Goal: Transaction & Acquisition: Purchase product/service

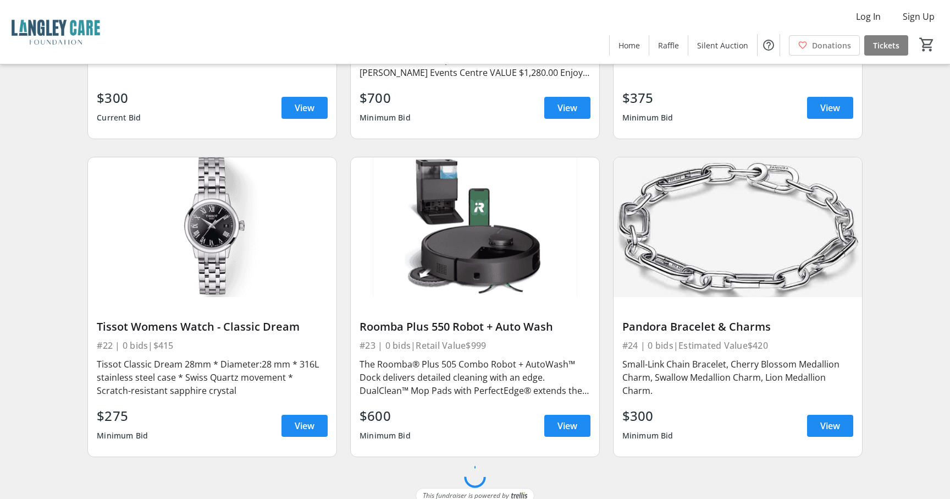
scroll to position [2562, 0]
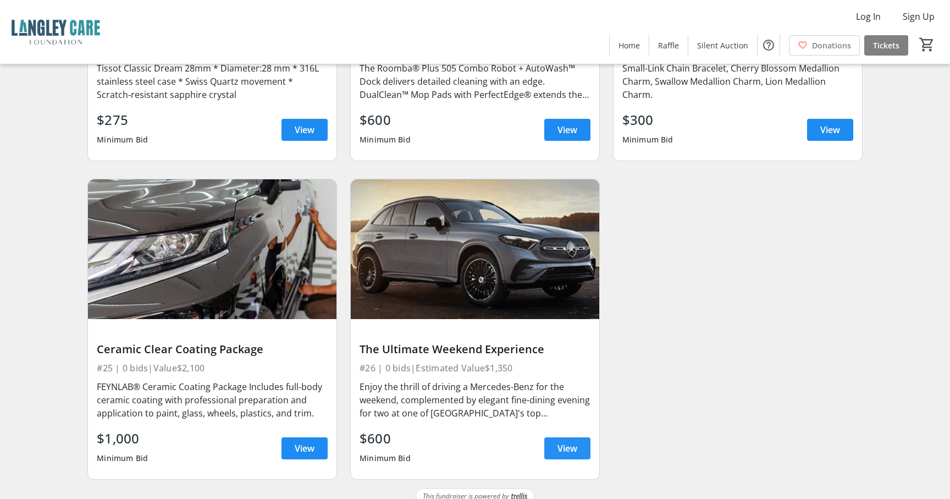
click at [561, 441] on span "View" at bounding box center [567, 447] width 20 height 13
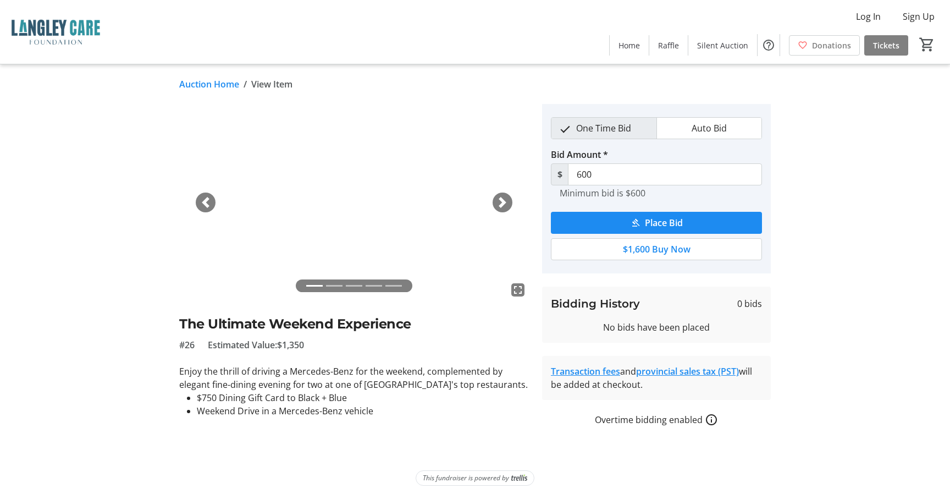
click at [501, 197] on span "button" at bounding box center [502, 202] width 11 height 11
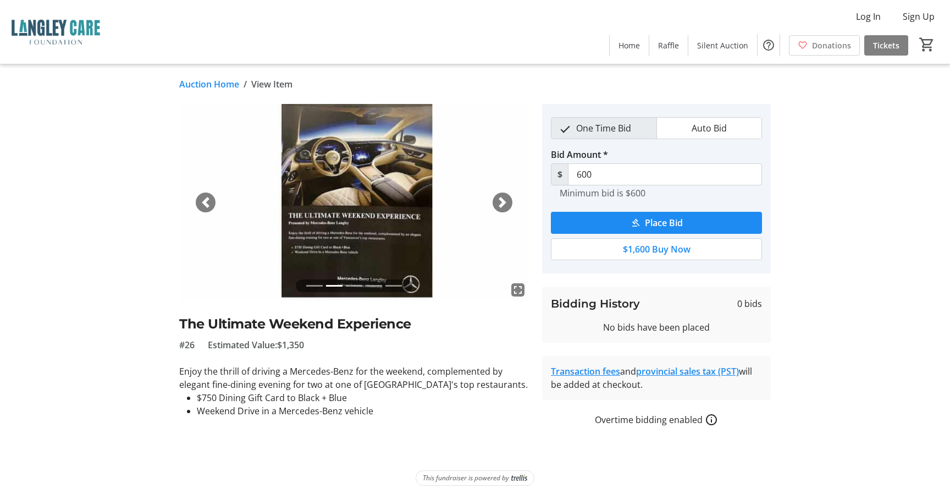
click at [501, 197] on span "button" at bounding box center [502, 202] width 11 height 11
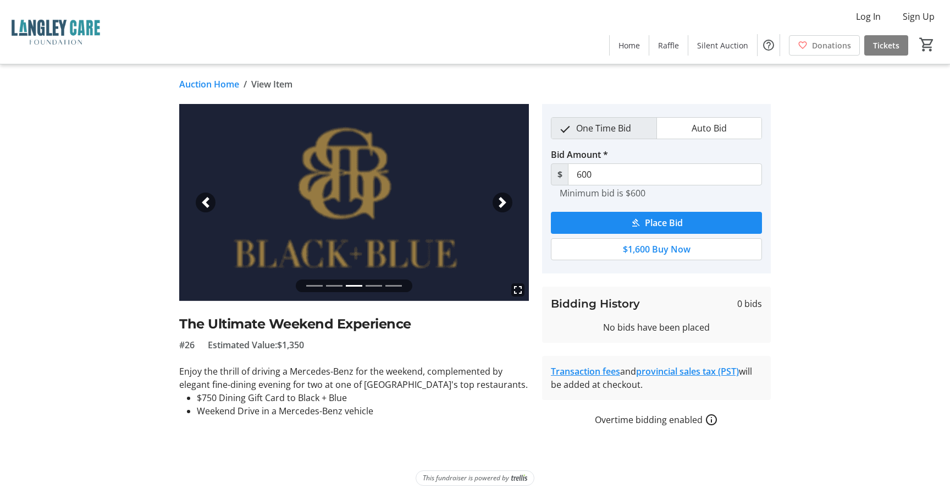
click at [501, 197] on span "button" at bounding box center [502, 202] width 11 height 11
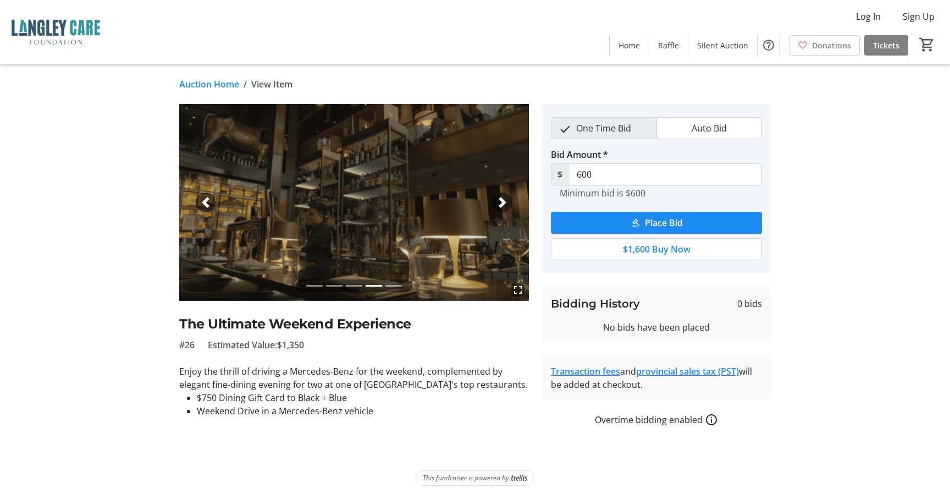
click at [501, 197] on span "button" at bounding box center [502, 202] width 11 height 11
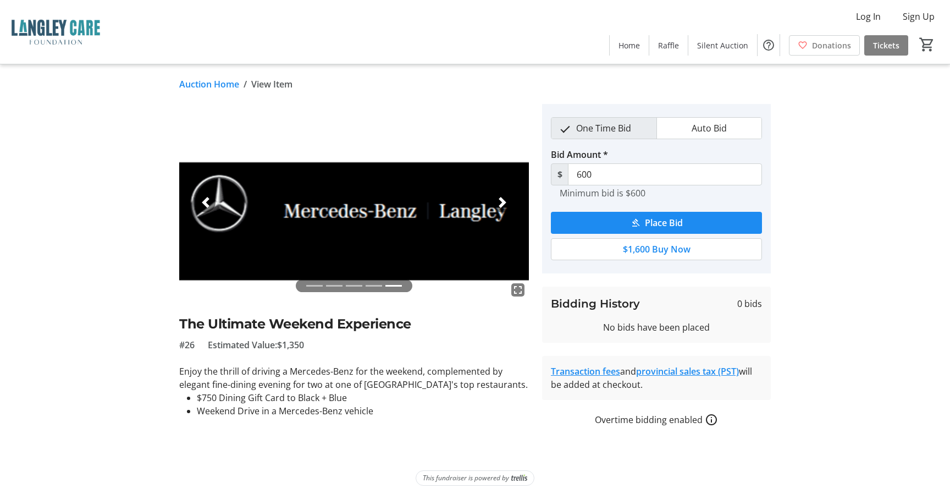
click at [501, 197] on span "button" at bounding box center [502, 202] width 11 height 11
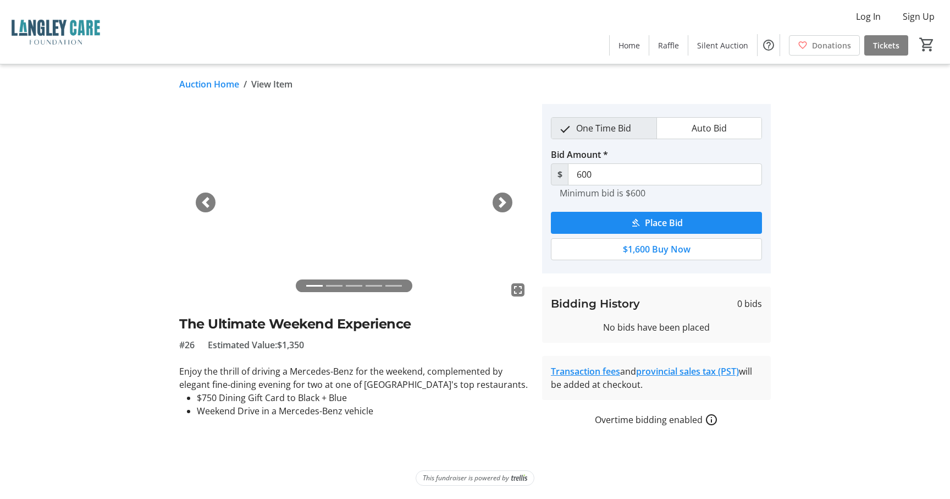
click at [501, 197] on span "button" at bounding box center [502, 202] width 11 height 11
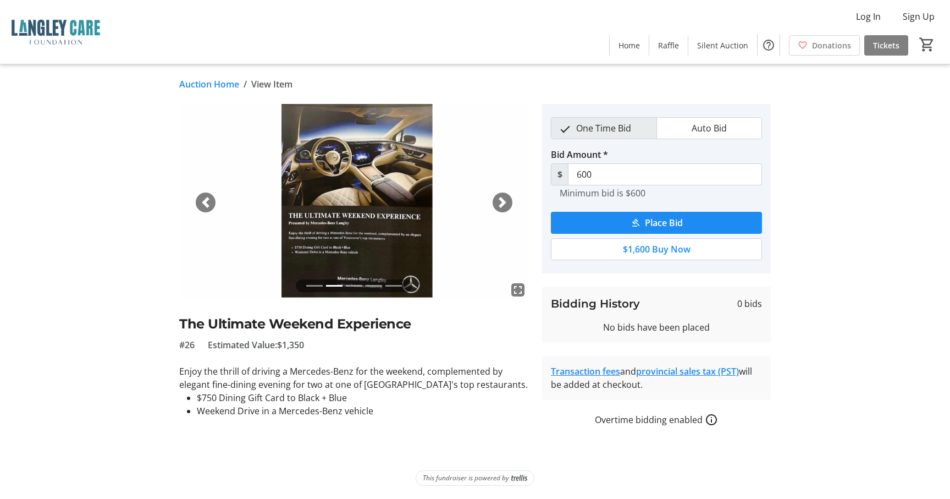
click at [202, 204] on span "button" at bounding box center [205, 202] width 11 height 11
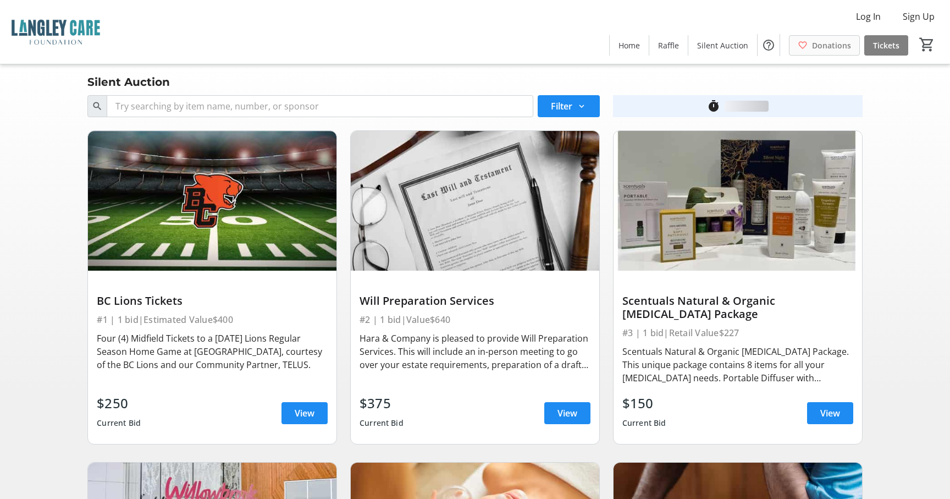
click at [821, 49] on span "Donations" at bounding box center [831, 46] width 39 height 12
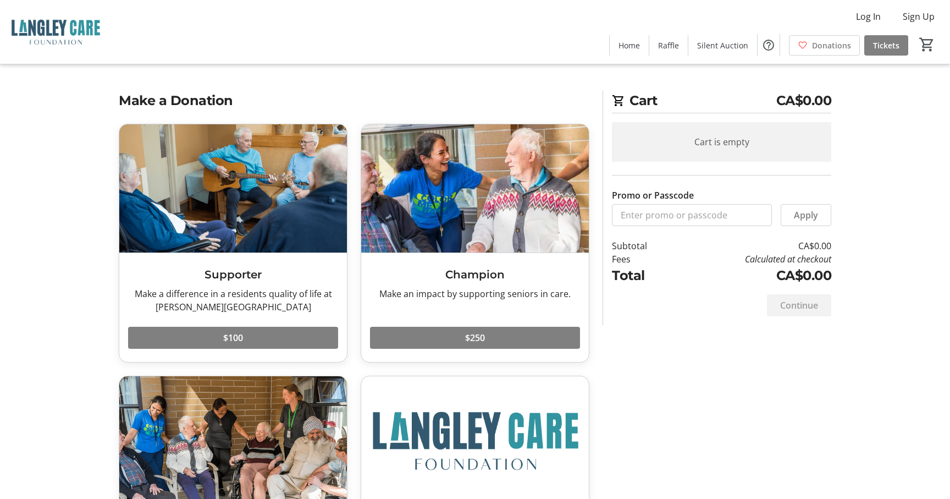
click at [85, 153] on tr-checkout-feature-upsell-ui "Cart CA$0.00 Cart is empty Promo or Passcode Apply Subtotal CA$0.00 Fees Calcul…" at bounding box center [475, 316] width 950 height 632
